Goal: Check status

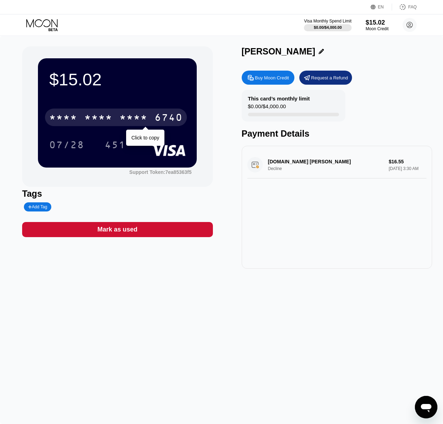
click at [145, 119] on div "* * * *" at bounding box center [133, 118] width 28 height 11
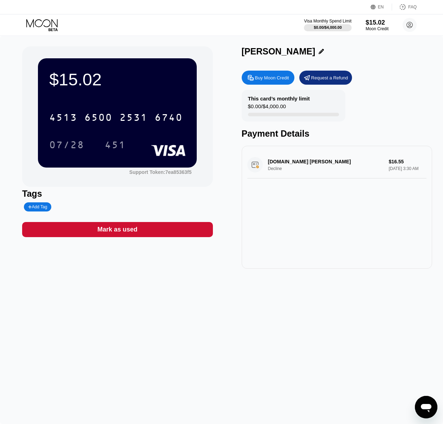
click at [386, 59] on div "[PERSON_NAME]" at bounding box center [337, 53] width 190 height 14
click at [154, 323] on div "$15.02 4513 6500 2531 6740 07/28 451 Support Token: 7ea85363f5 Tags Add Tag [PE…" at bounding box center [221, 230] width 443 height 388
drag, startPoint x: 278, startPoint y: 176, endPoint x: 252, endPoint y: 172, distance: 26.4
click at [276, 176] on div "game2keys.org Nicosia CY Decline $14.34 Sep 22, 2025 3:36 AM" at bounding box center [336, 164] width 179 height 27
click at [256, 172] on div "game2keys.org Nicosia CY Decline $14.34 Sep 22, 2025 3:36 AM" at bounding box center [336, 164] width 179 height 27
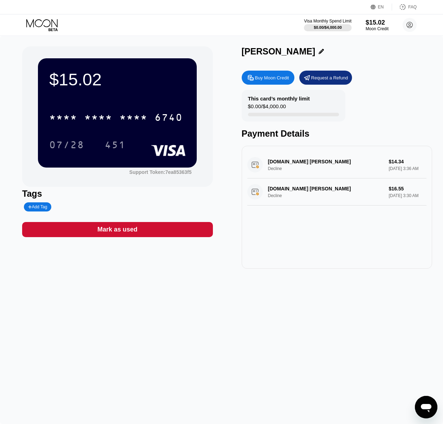
click at [393, 168] on div "game2keys.org Nicosia CY Decline $14.34 Sep 22, 2025 3:36 AM" at bounding box center [336, 164] width 179 height 27
click at [346, 164] on div "game2keys.org Nicosia CY Decline $14.34 Sep 22, 2025 3:36 AM" at bounding box center [336, 164] width 179 height 27
drag, startPoint x: 392, startPoint y: 163, endPoint x: 315, endPoint y: 165, distance: 77.0
click at [356, 164] on div "game2keys.org Nicosia CY Decline $14.34 Sep 22, 2025 3:36 AM" at bounding box center [336, 164] width 179 height 27
